Goal: Transaction & Acquisition: Obtain resource

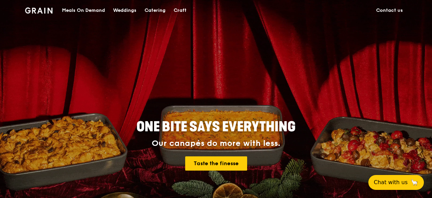
click at [161, 8] on div "Catering" at bounding box center [154, 10] width 21 height 20
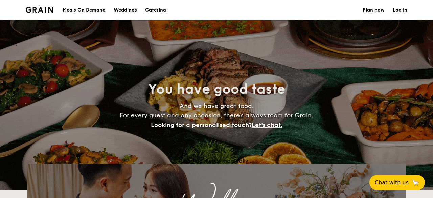
select select
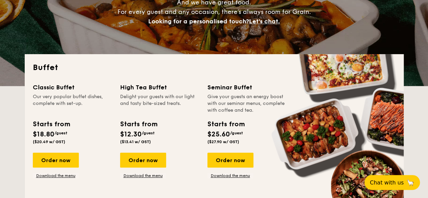
scroll to position [104, 0]
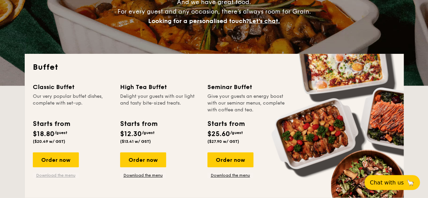
click at [56, 174] on link "Download the menu" at bounding box center [56, 174] width 46 height 5
